Goal: Task Accomplishment & Management: Manage account settings

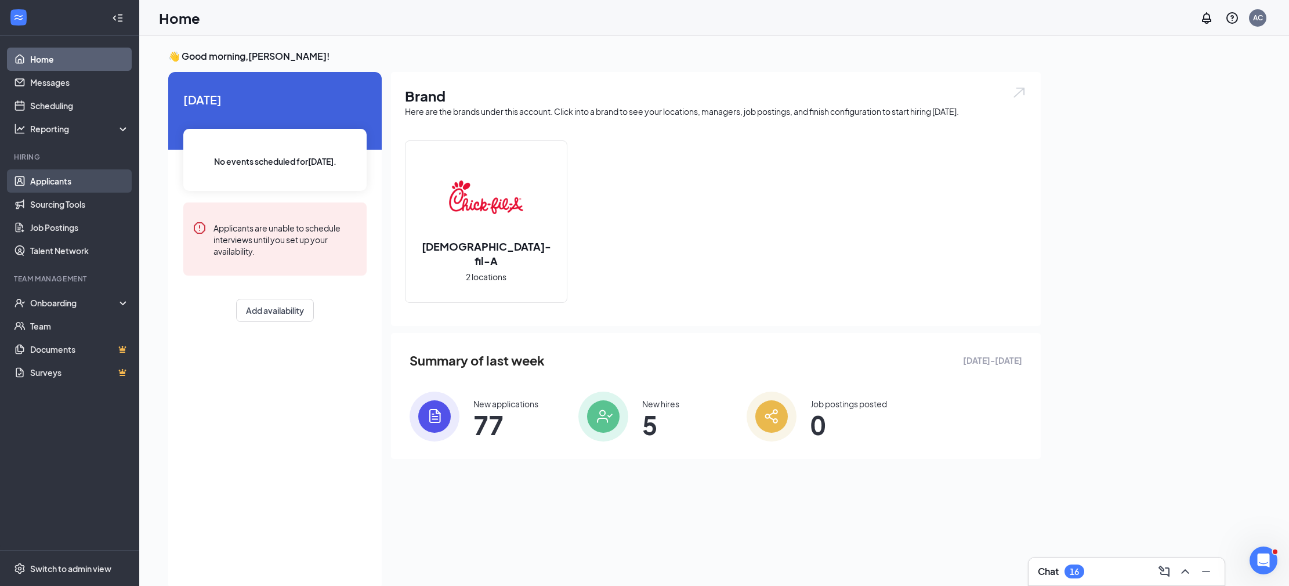
click at [66, 184] on link "Applicants" at bounding box center [79, 180] width 99 height 23
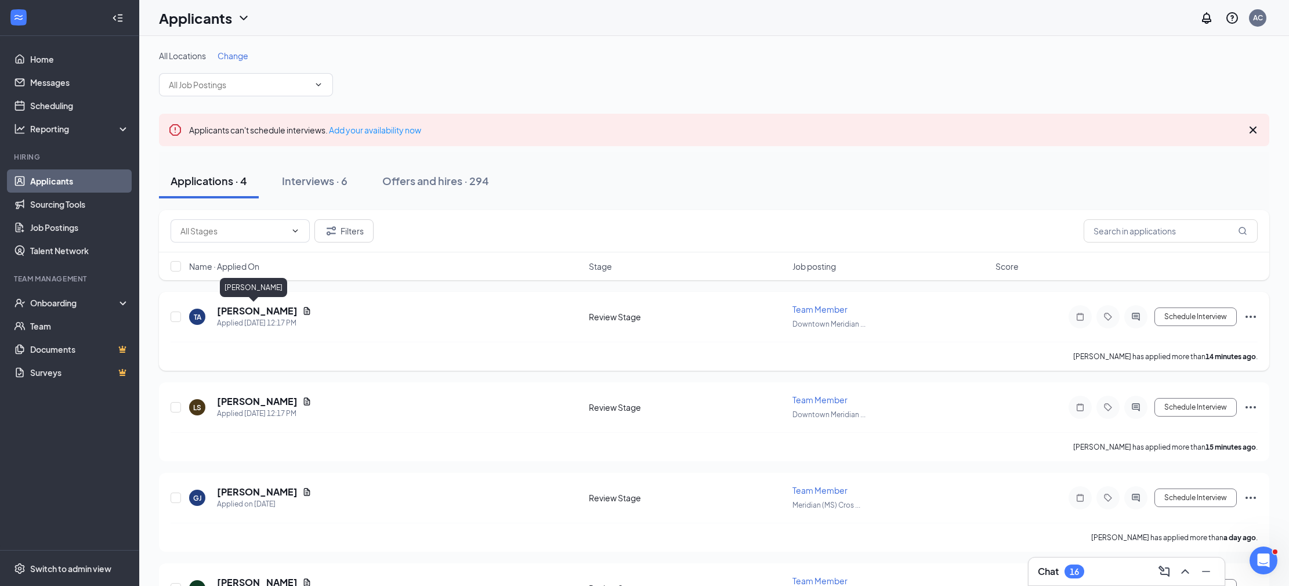
click at [231, 313] on h5 "[PERSON_NAME]" at bounding box center [257, 310] width 81 height 13
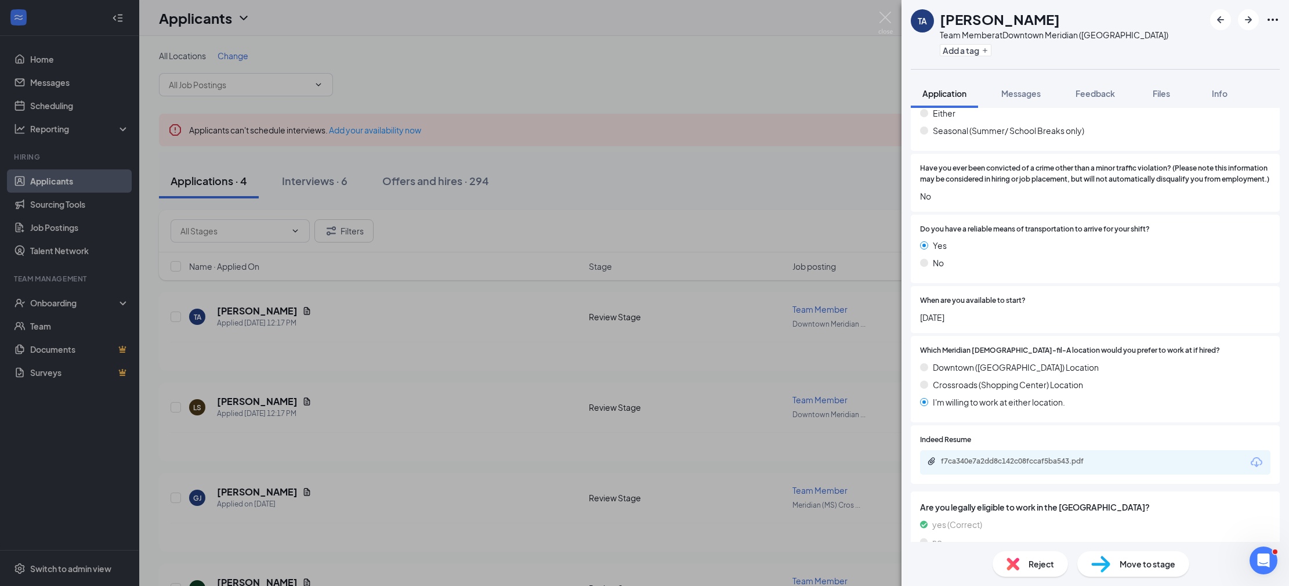
scroll to position [914, 0]
click at [1022, 455] on div "f7ca340e7a2dd8c142c08fccaf5ba543.pdf" at bounding box center [1022, 459] width 162 height 9
drag, startPoint x: 303, startPoint y: 296, endPoint x: 275, endPoint y: 354, distance: 64.3
click at [303, 297] on div "TA [PERSON_NAME] Team Member at [GEOGRAPHIC_DATA] ([GEOGRAPHIC_DATA]) Add a tag…" at bounding box center [644, 293] width 1289 height 586
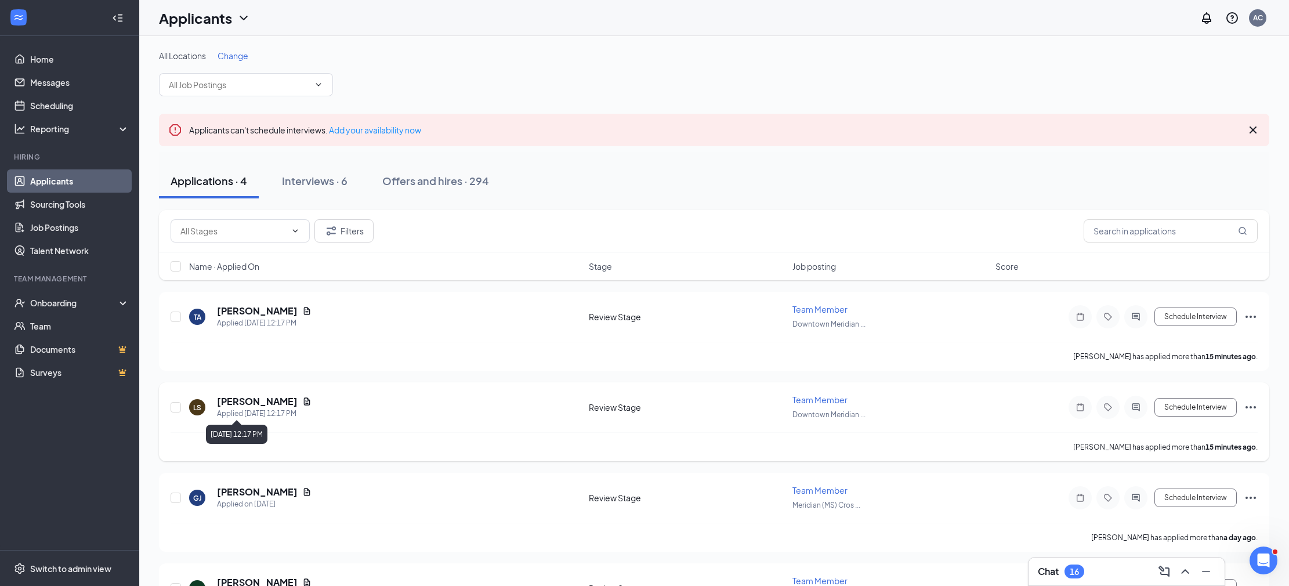
click at [241, 408] on div "Applied [DATE] 12:17 PM" at bounding box center [264, 414] width 95 height 12
click at [243, 401] on h5 "[PERSON_NAME]" at bounding box center [257, 401] width 81 height 13
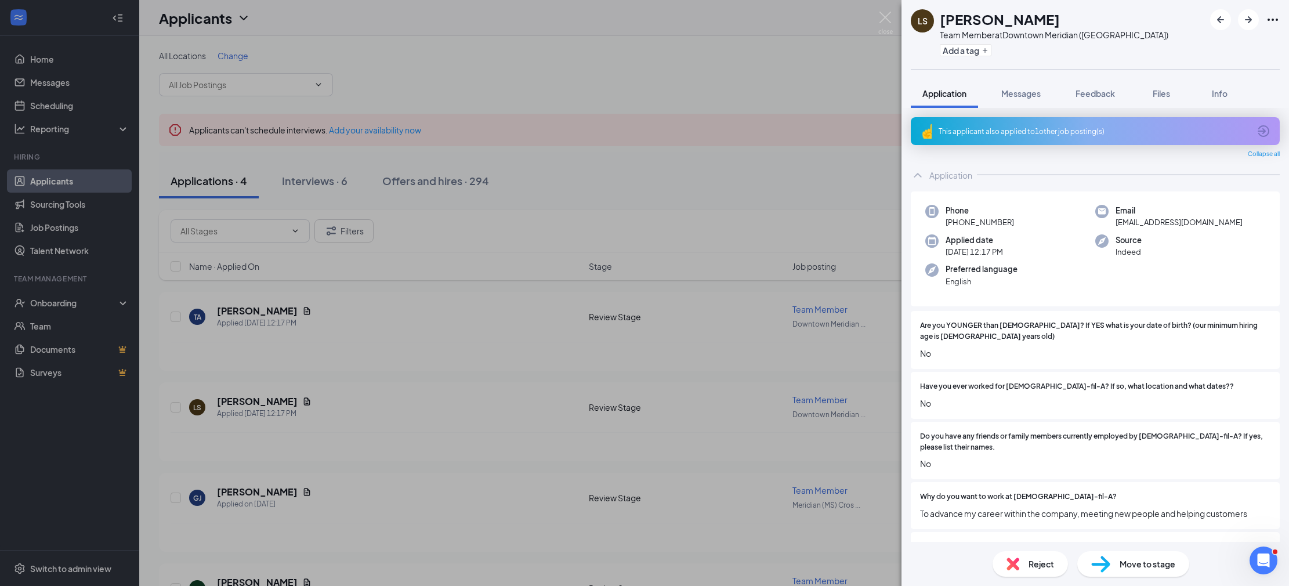
click at [1060, 118] on div "This applicant also applied to 1 other job posting(s)" at bounding box center [1095, 131] width 369 height 28
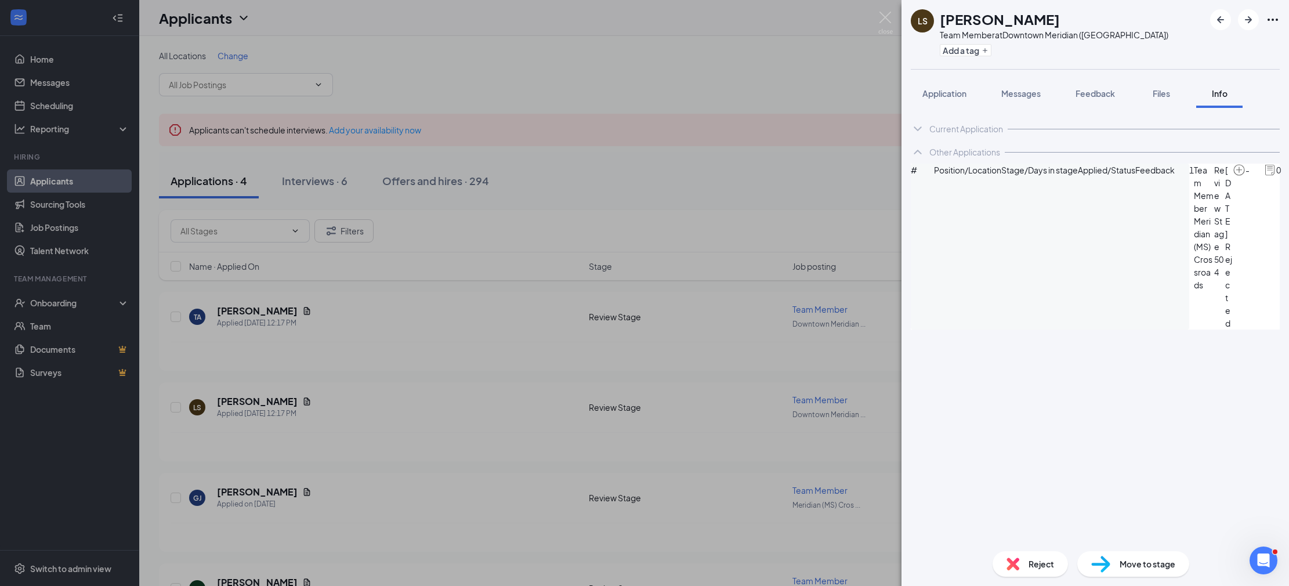
click at [951, 99] on button "Application" at bounding box center [944, 93] width 67 height 29
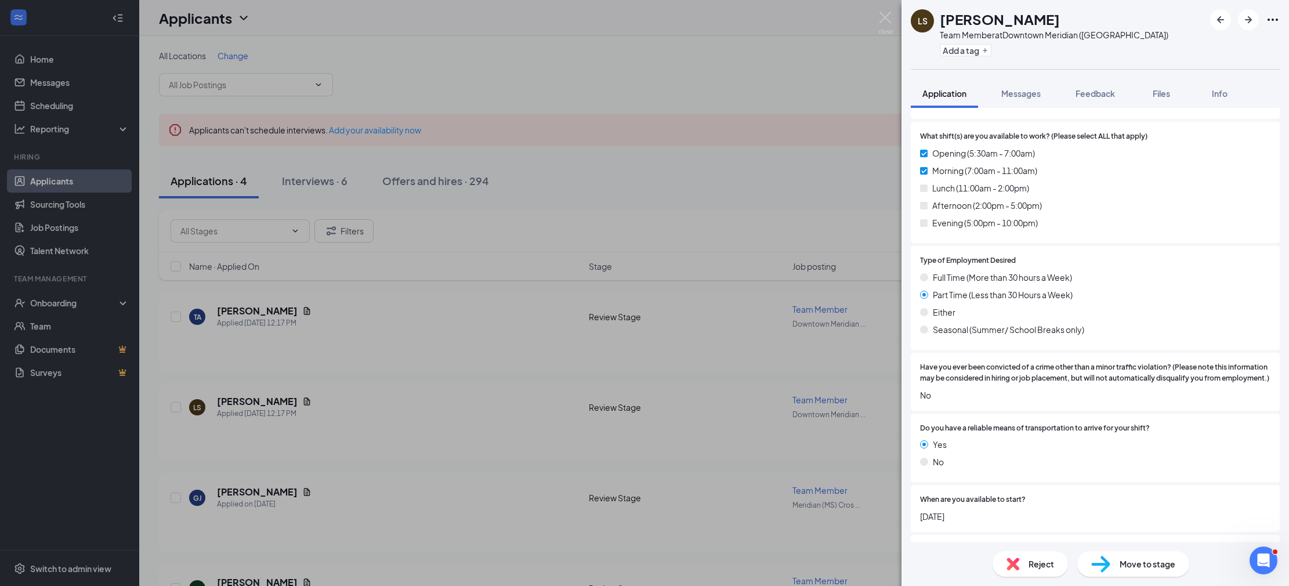
scroll to position [738, 0]
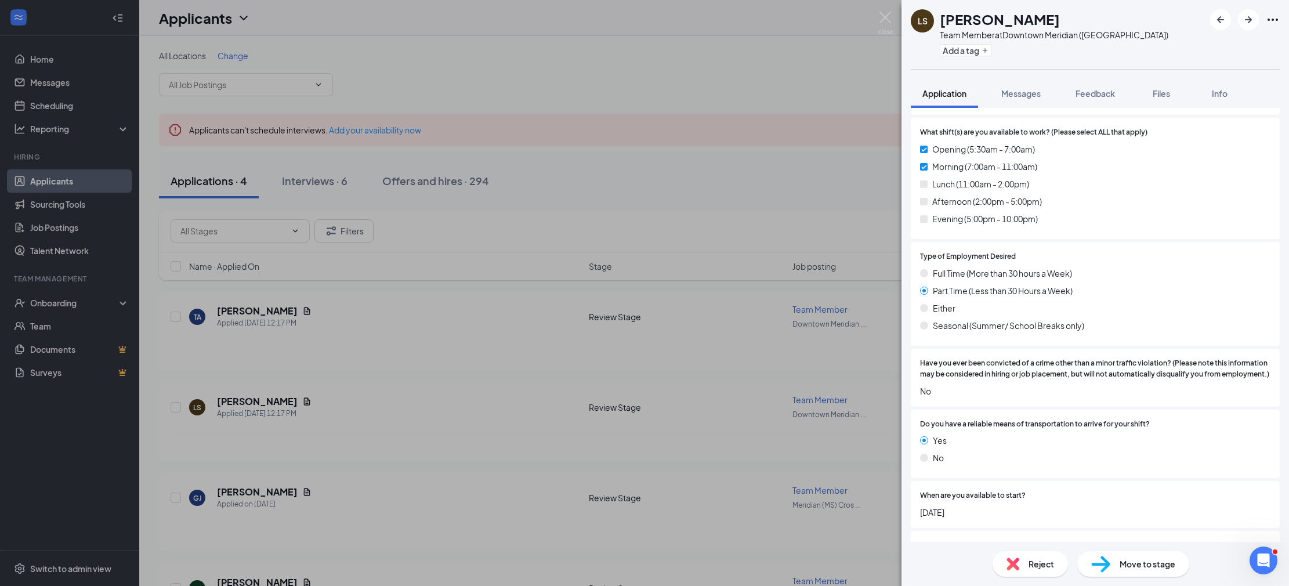
click at [1034, 557] on div "Reject" at bounding box center [1029, 564] width 75 height 26
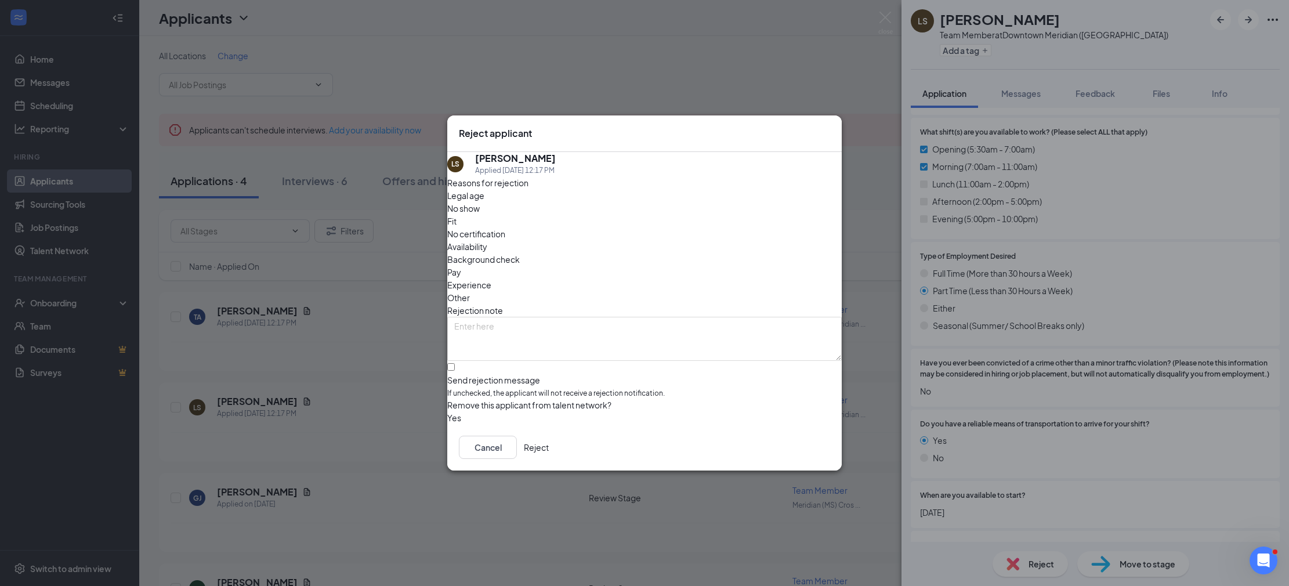
click at [487, 240] on span "Availability" at bounding box center [467, 246] width 40 height 13
click at [549, 456] on button "Reject" at bounding box center [536, 447] width 25 height 23
